Goal: Task Accomplishment & Management: Use online tool/utility

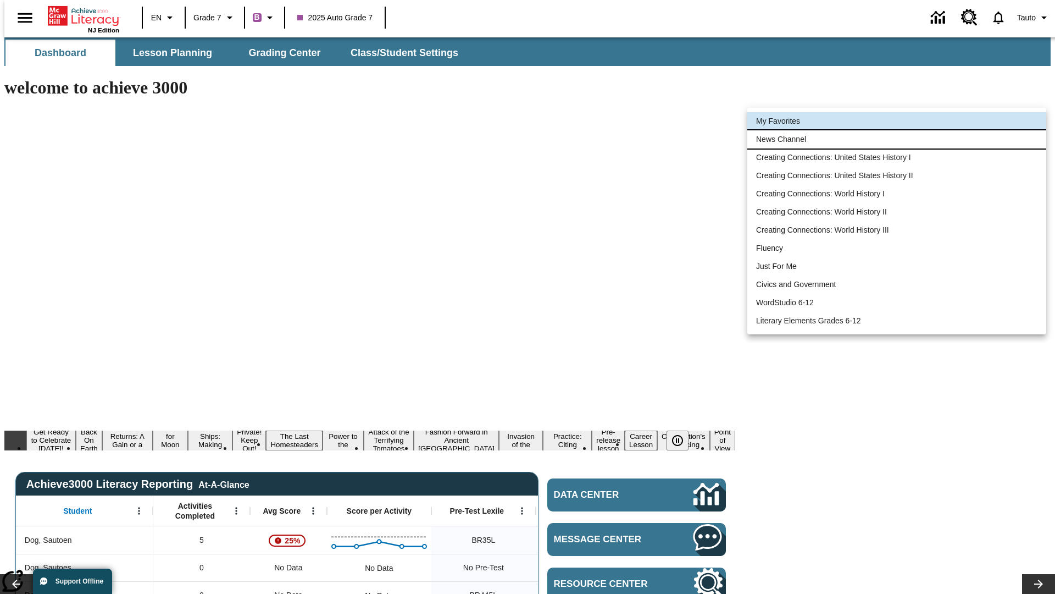
click at [897, 139] on li "News Channel" at bounding box center [897, 139] width 299 height 18
type input "120"
